Goal: Task Accomplishment & Management: Use online tool/utility

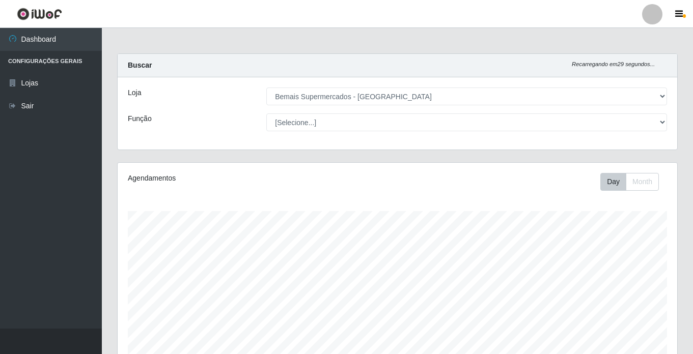
select select "250"
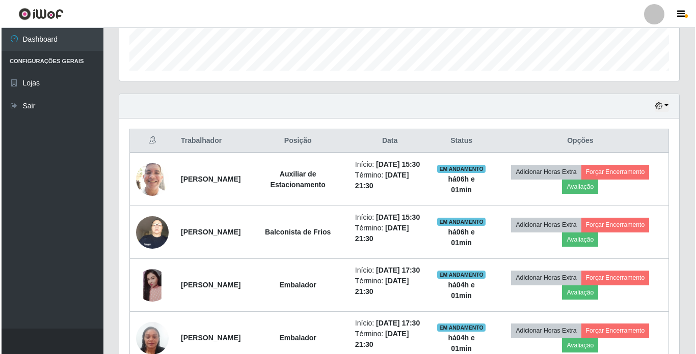
scroll to position [211, 560]
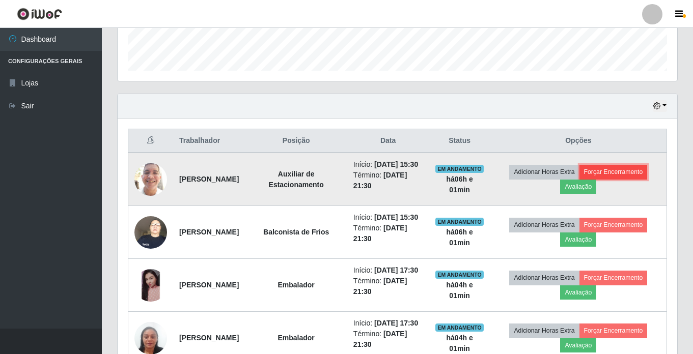
click at [640, 174] on button "Forçar Encerramento" at bounding box center [614, 172] width 68 height 14
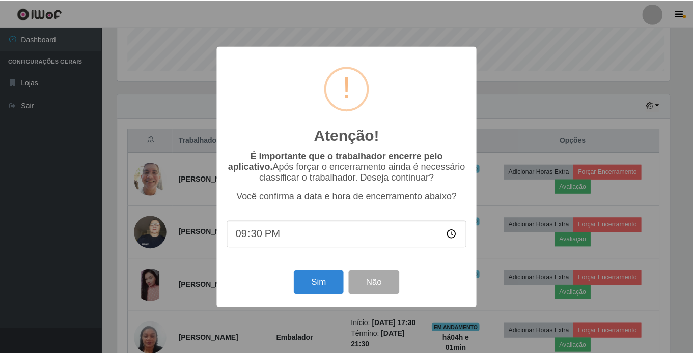
scroll to position [211, 555]
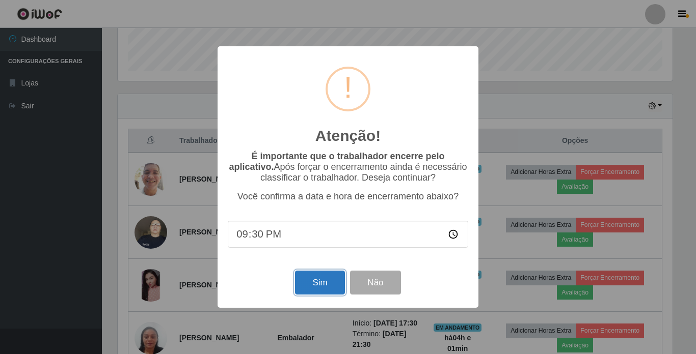
click at [328, 281] on button "Sim" at bounding box center [319, 283] width 49 height 24
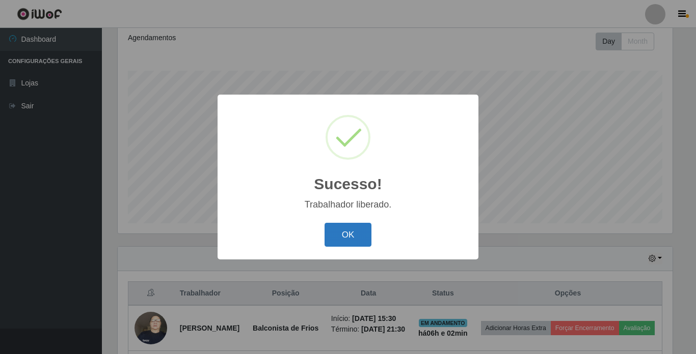
click at [333, 233] on button "OK" at bounding box center [347, 235] width 47 height 24
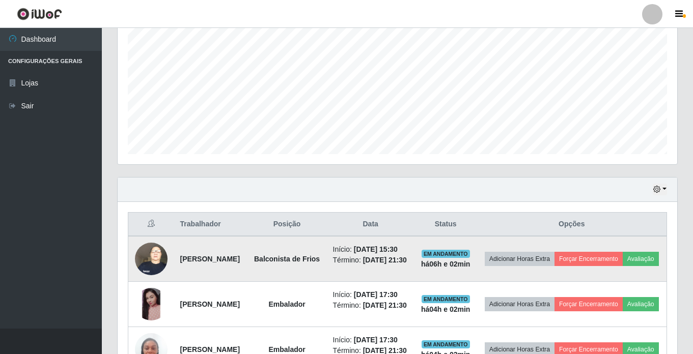
scroll to position [242, 0]
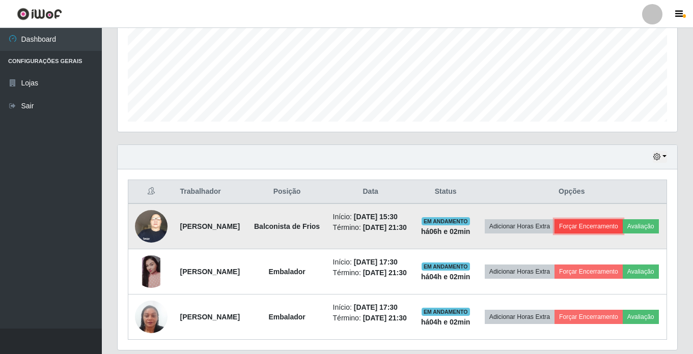
click at [623, 230] on button "Forçar Encerramento" at bounding box center [589, 227] width 68 height 14
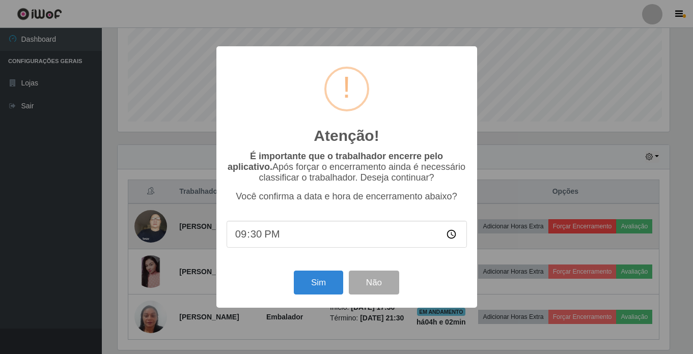
scroll to position [211, 555]
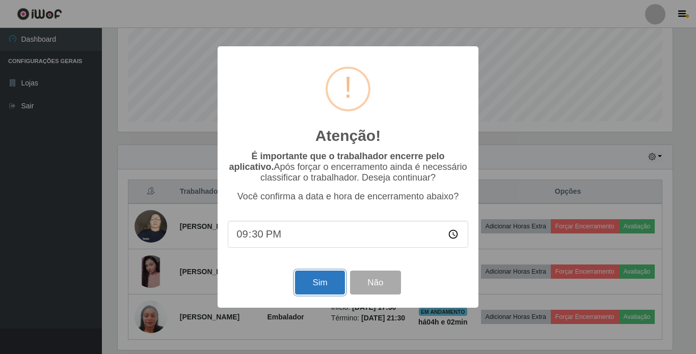
click at [320, 279] on button "Sim" at bounding box center [319, 283] width 49 height 24
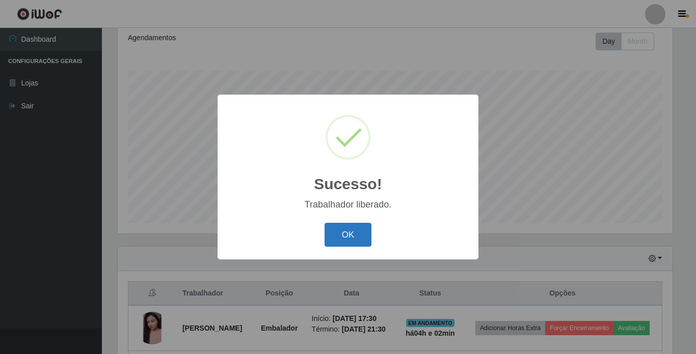
click at [342, 236] on button "OK" at bounding box center [347, 235] width 47 height 24
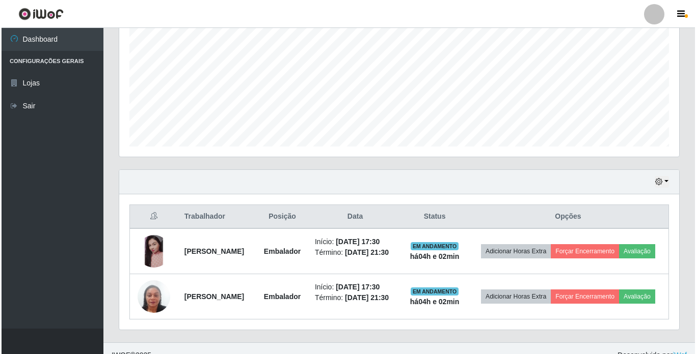
scroll to position [242, 0]
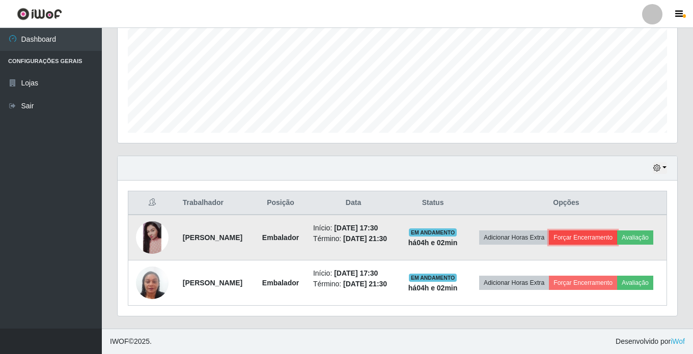
click at [598, 231] on button "Forçar Encerramento" at bounding box center [583, 238] width 68 height 14
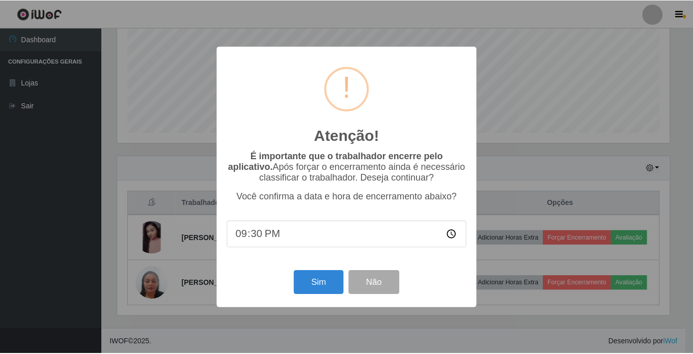
scroll to position [211, 555]
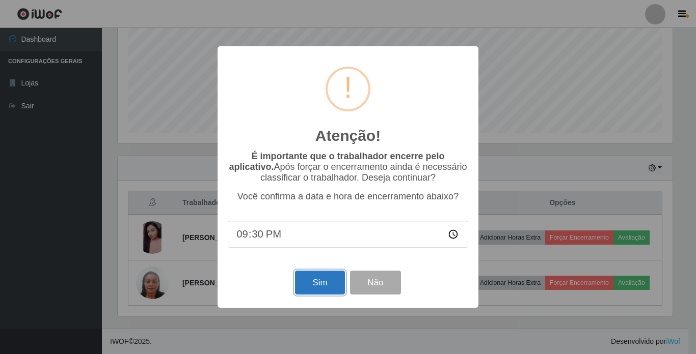
click at [303, 289] on button "Sim" at bounding box center [319, 283] width 49 height 24
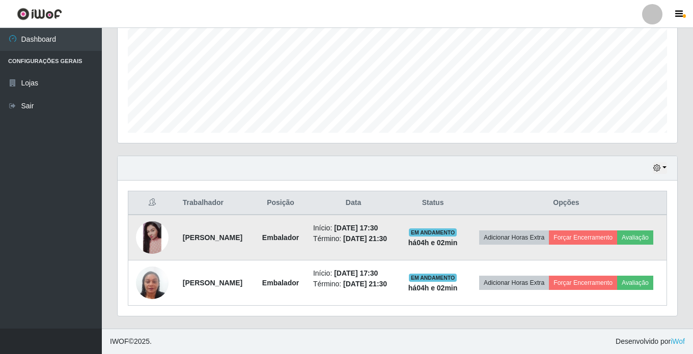
scroll to position [0, 0]
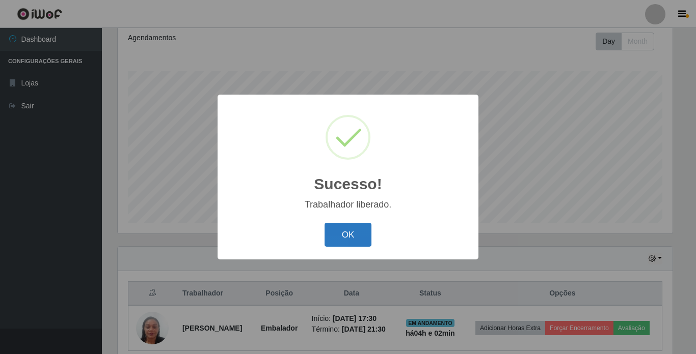
click at [336, 237] on button "OK" at bounding box center [347, 235] width 47 height 24
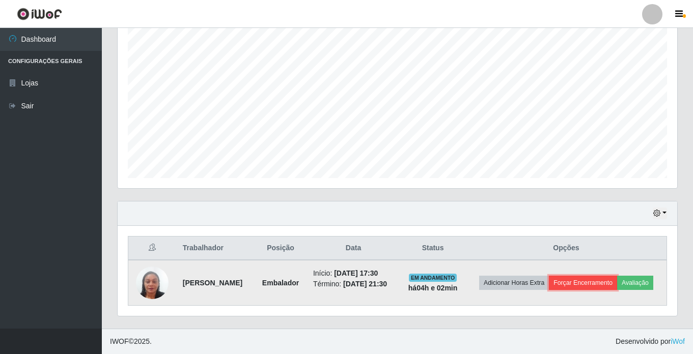
click at [617, 276] on button "Forçar Encerramento" at bounding box center [583, 283] width 68 height 14
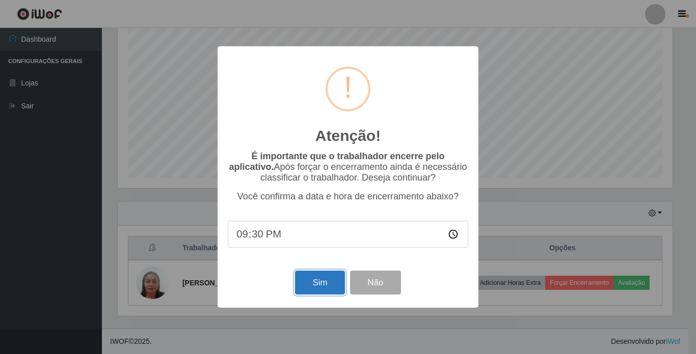
click at [297, 287] on button "Sim" at bounding box center [319, 283] width 49 height 24
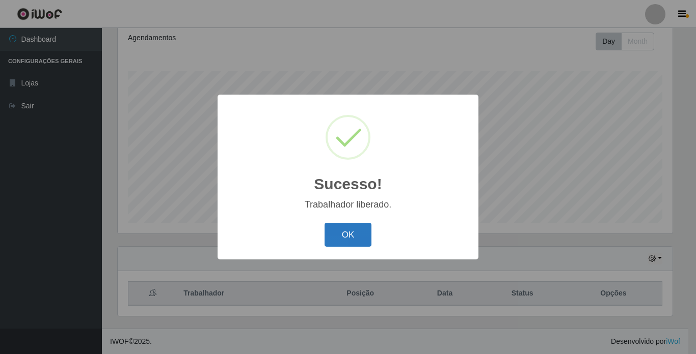
click at [340, 242] on button "OK" at bounding box center [347, 235] width 47 height 24
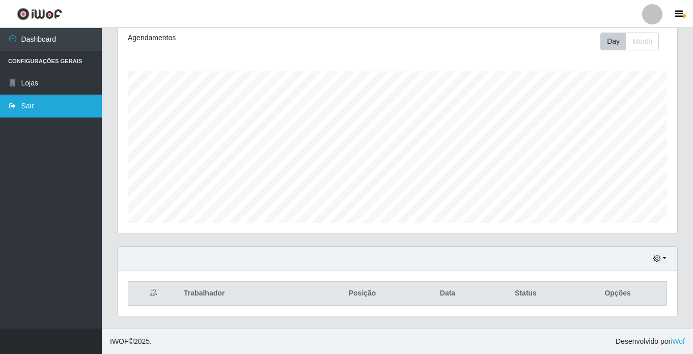
click at [20, 101] on link "Sair" at bounding box center [51, 106] width 102 height 23
